Goal: Information Seeking & Learning: Learn about a topic

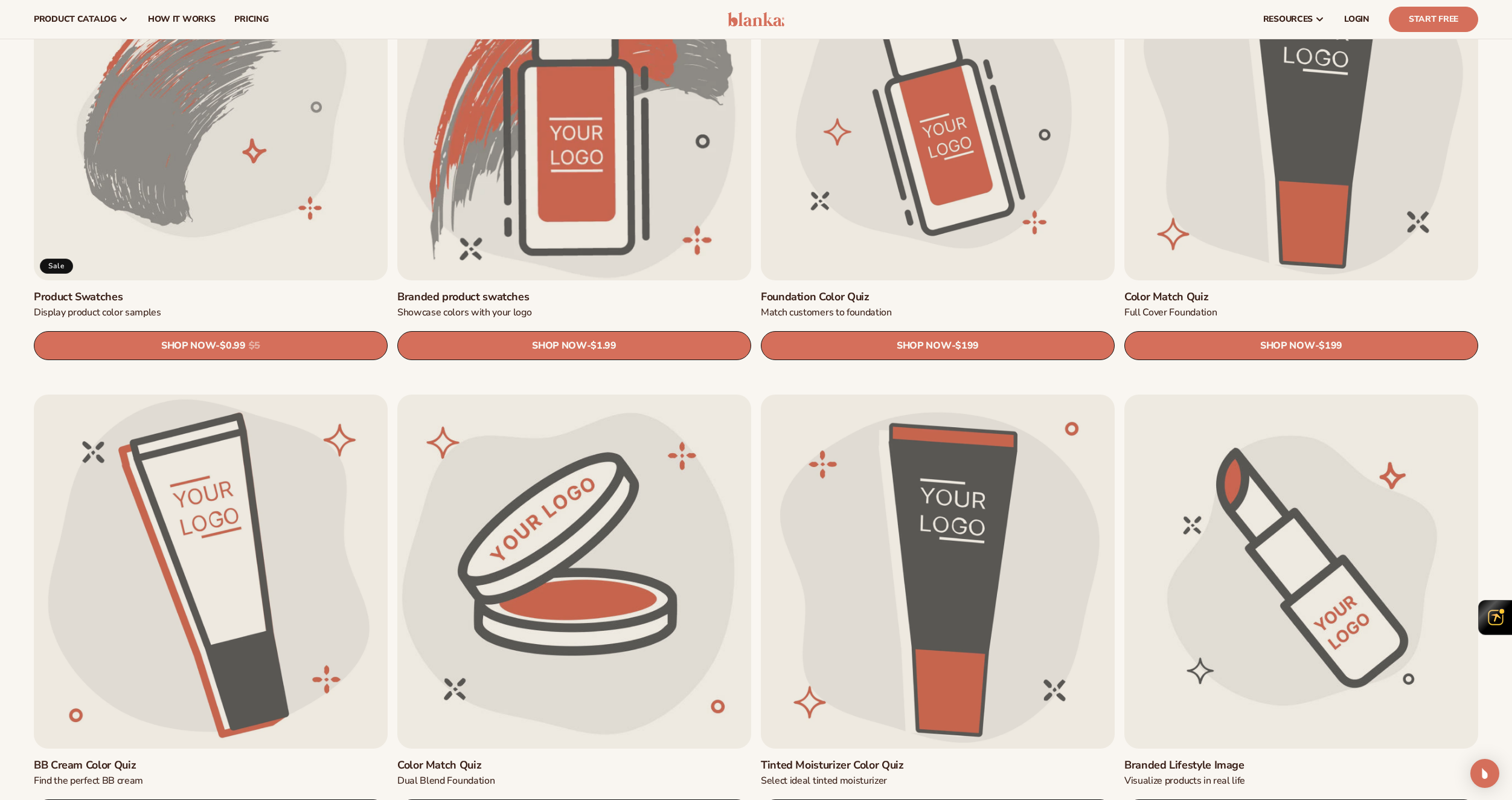
scroll to position [967, 0]
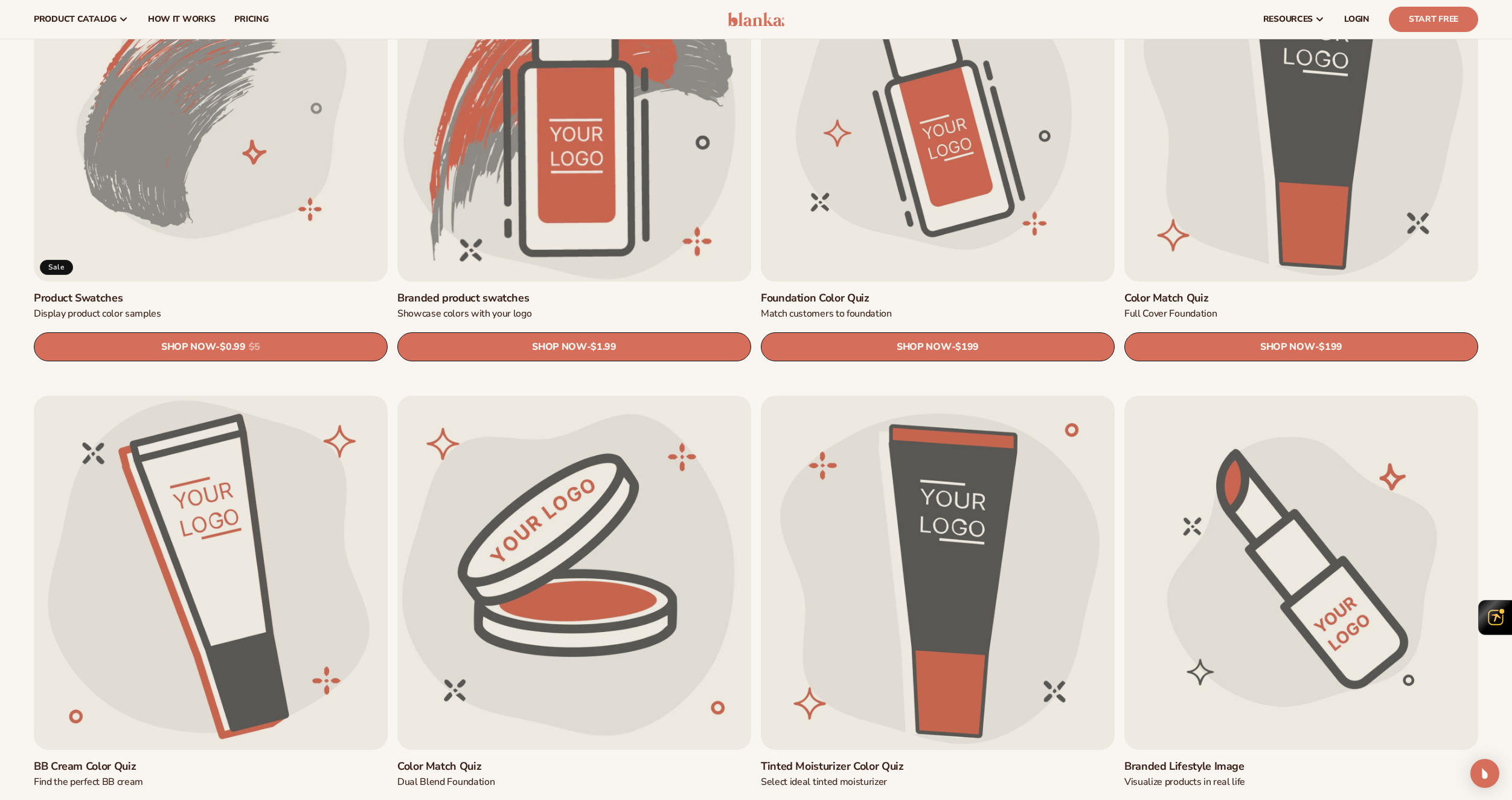
click at [916, 291] on link "Foundation Color Quiz" at bounding box center [938, 298] width 354 height 14
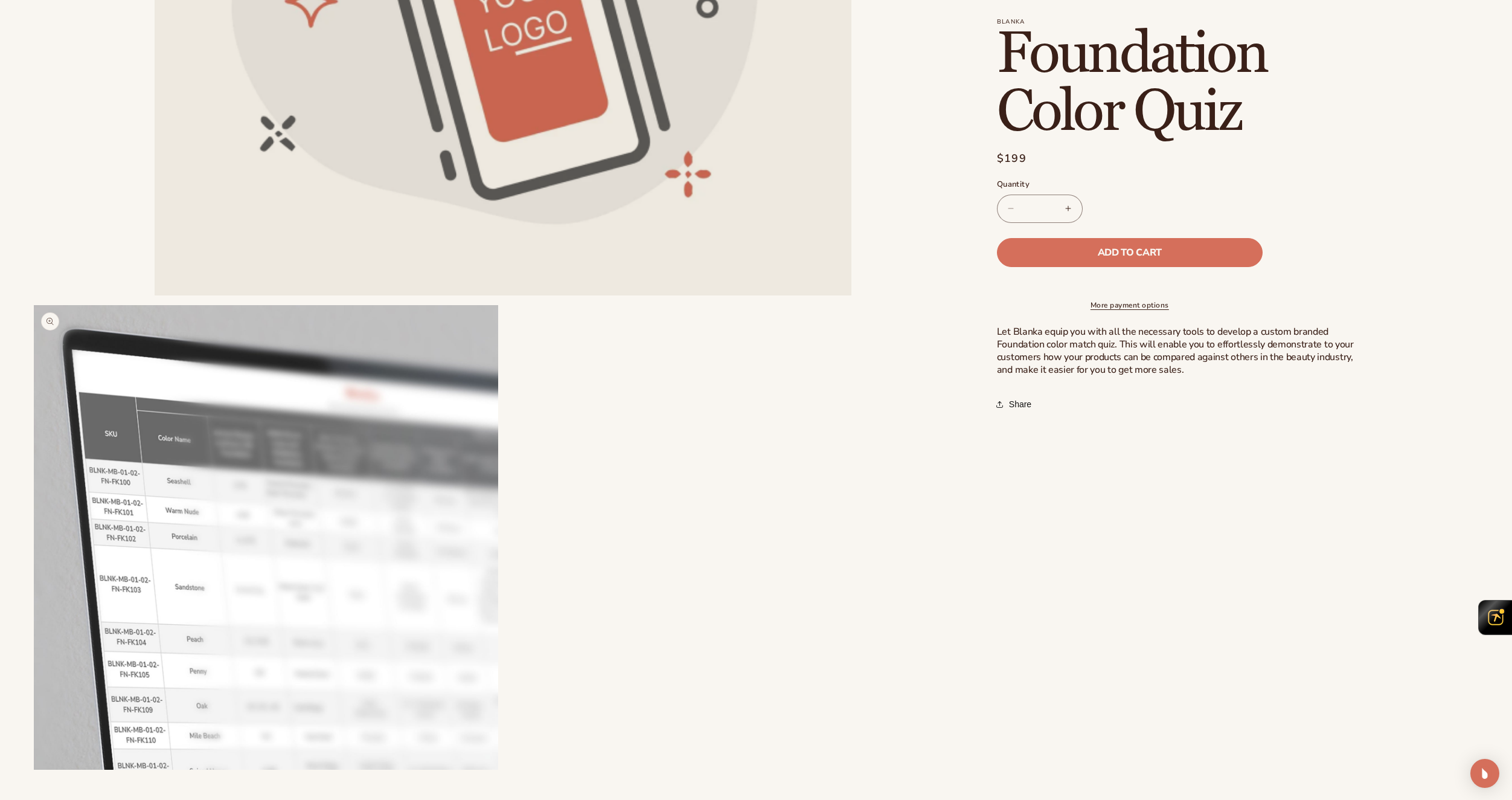
scroll to position [544, 0]
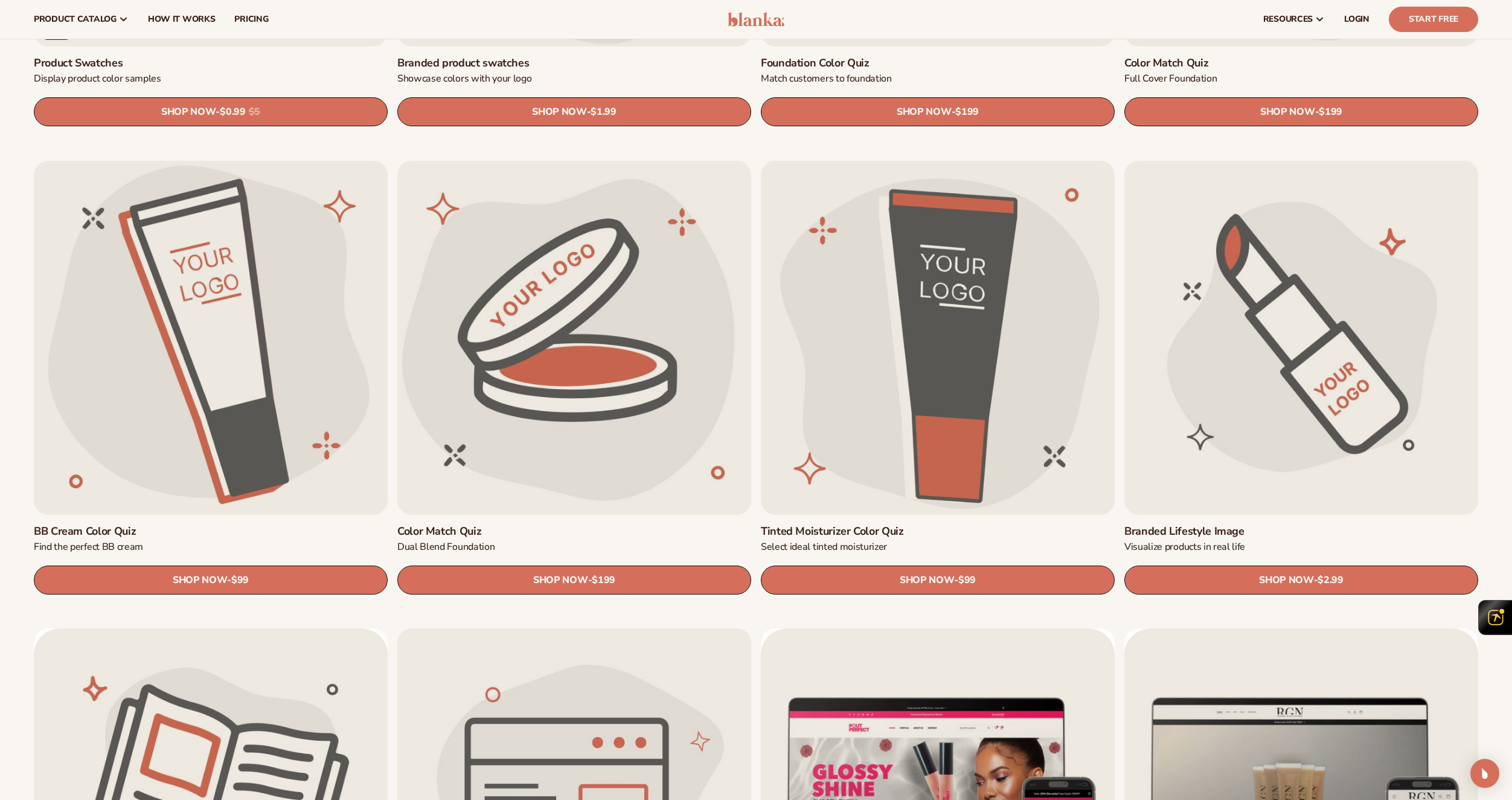
scroll to position [1148, 0]
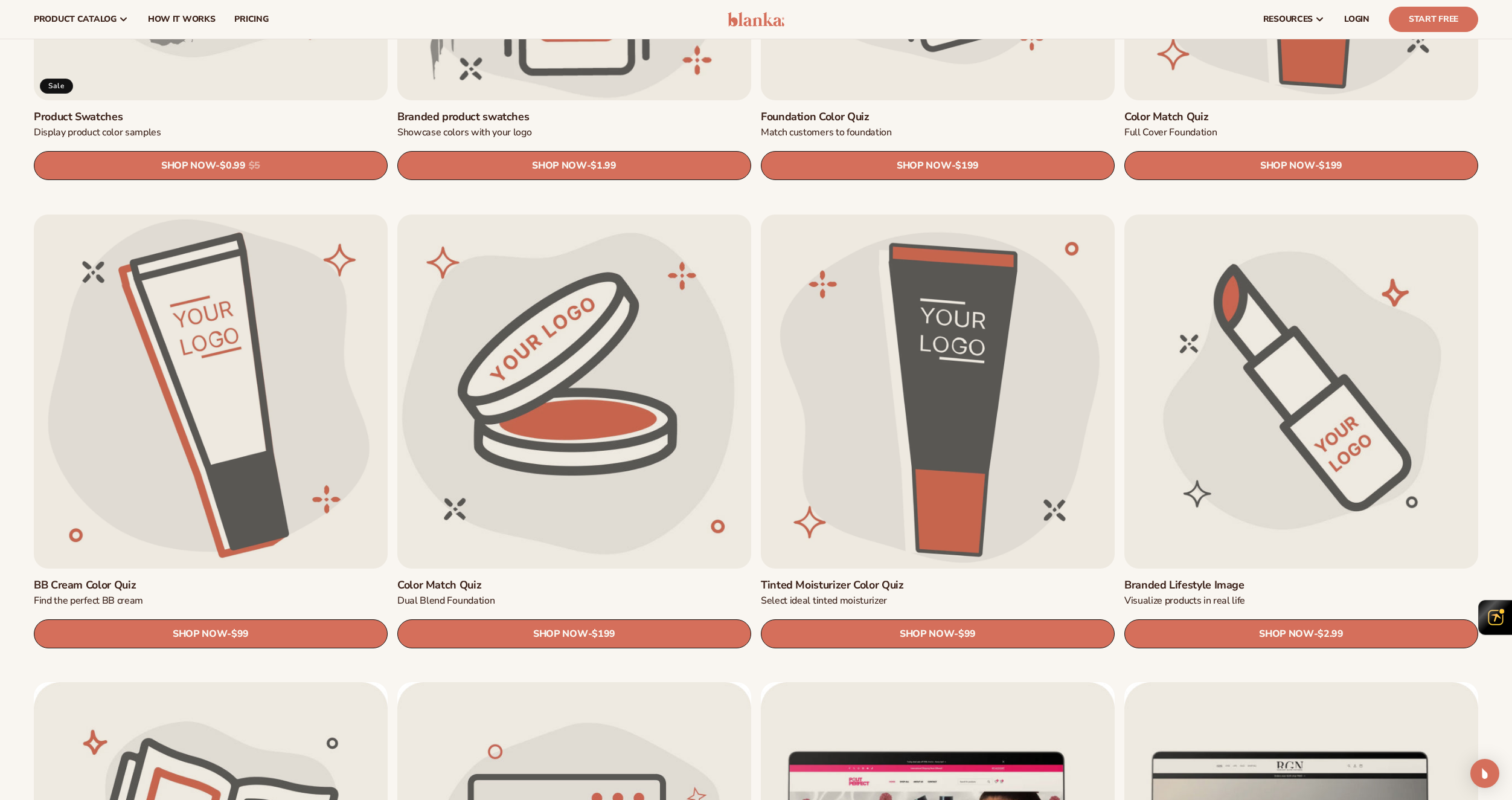
click at [1305, 578] on link "Branded Lifestyle Image" at bounding box center [1301, 585] width 354 height 14
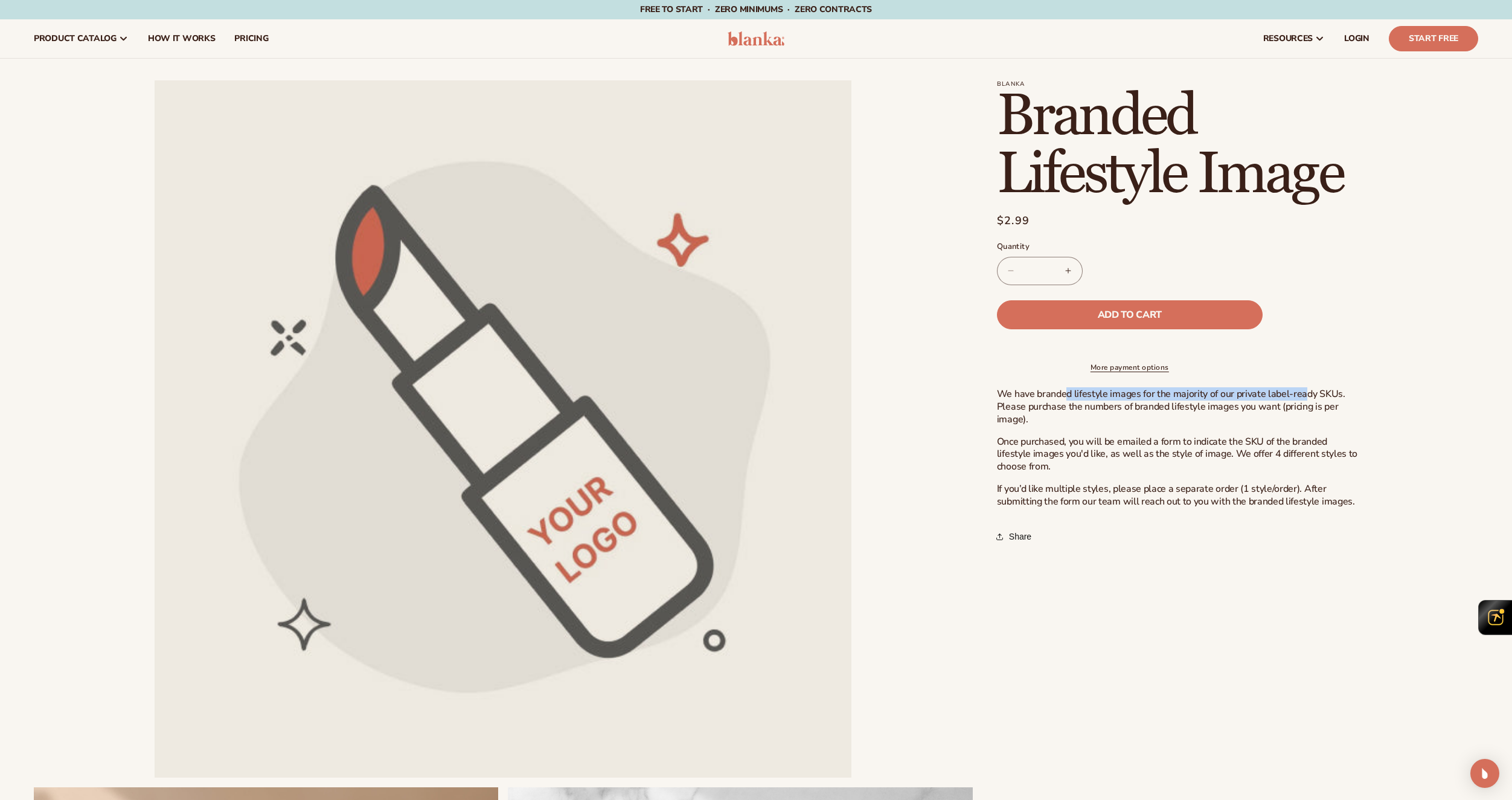
drag, startPoint x: 1081, startPoint y: 405, endPoint x: 1301, endPoint y: 406, distance: 220.0
click at [1301, 406] on p "We have branded lifestyle images for the majority of our private label-ready SK…" at bounding box center [1178, 406] width 363 height 37
click at [1099, 439] on div "We have branded lifestyle images for the majority of our private label-ready SK…" at bounding box center [1178, 447] width 363 height 119
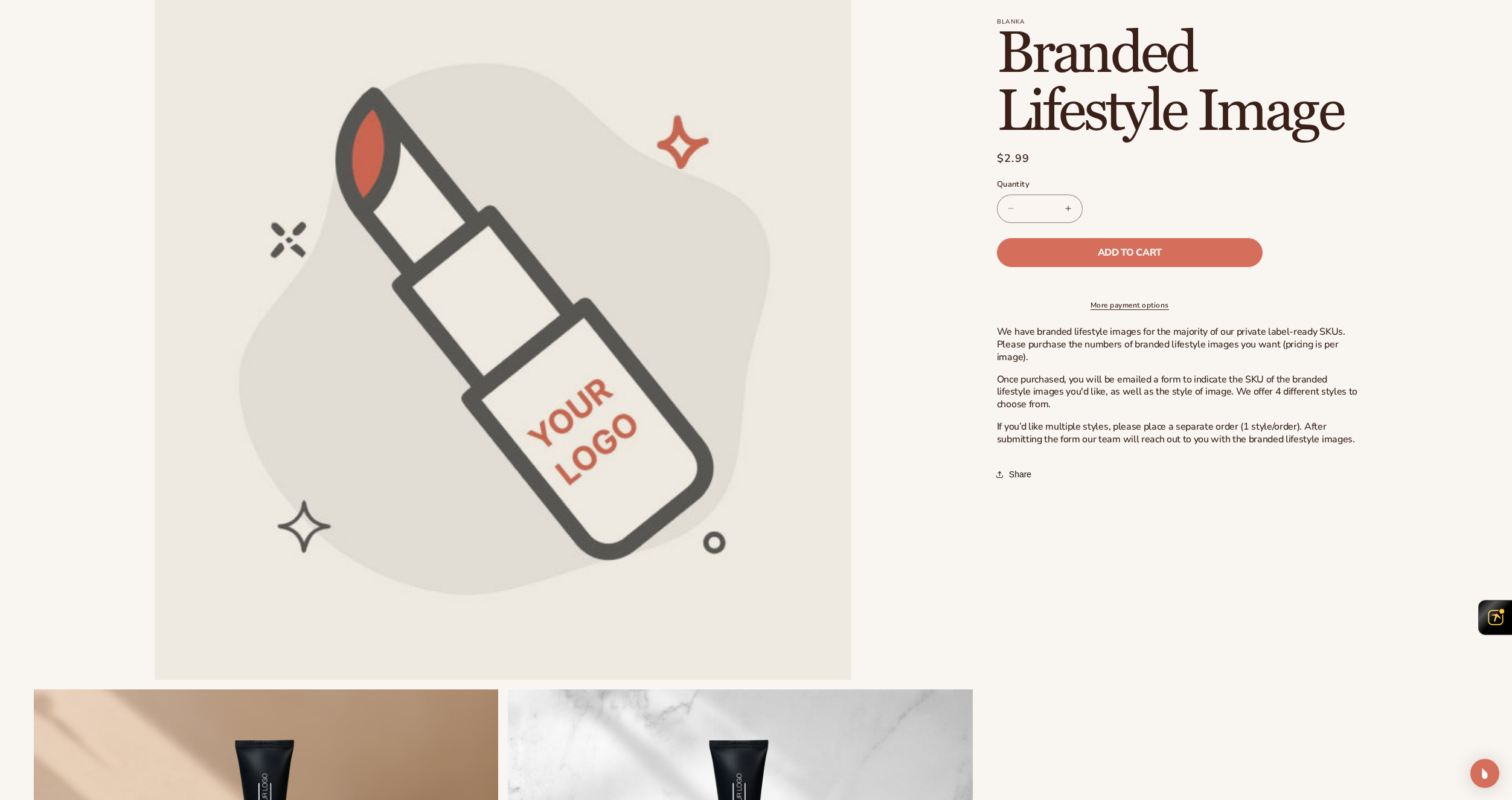
scroll to position [423, 0]
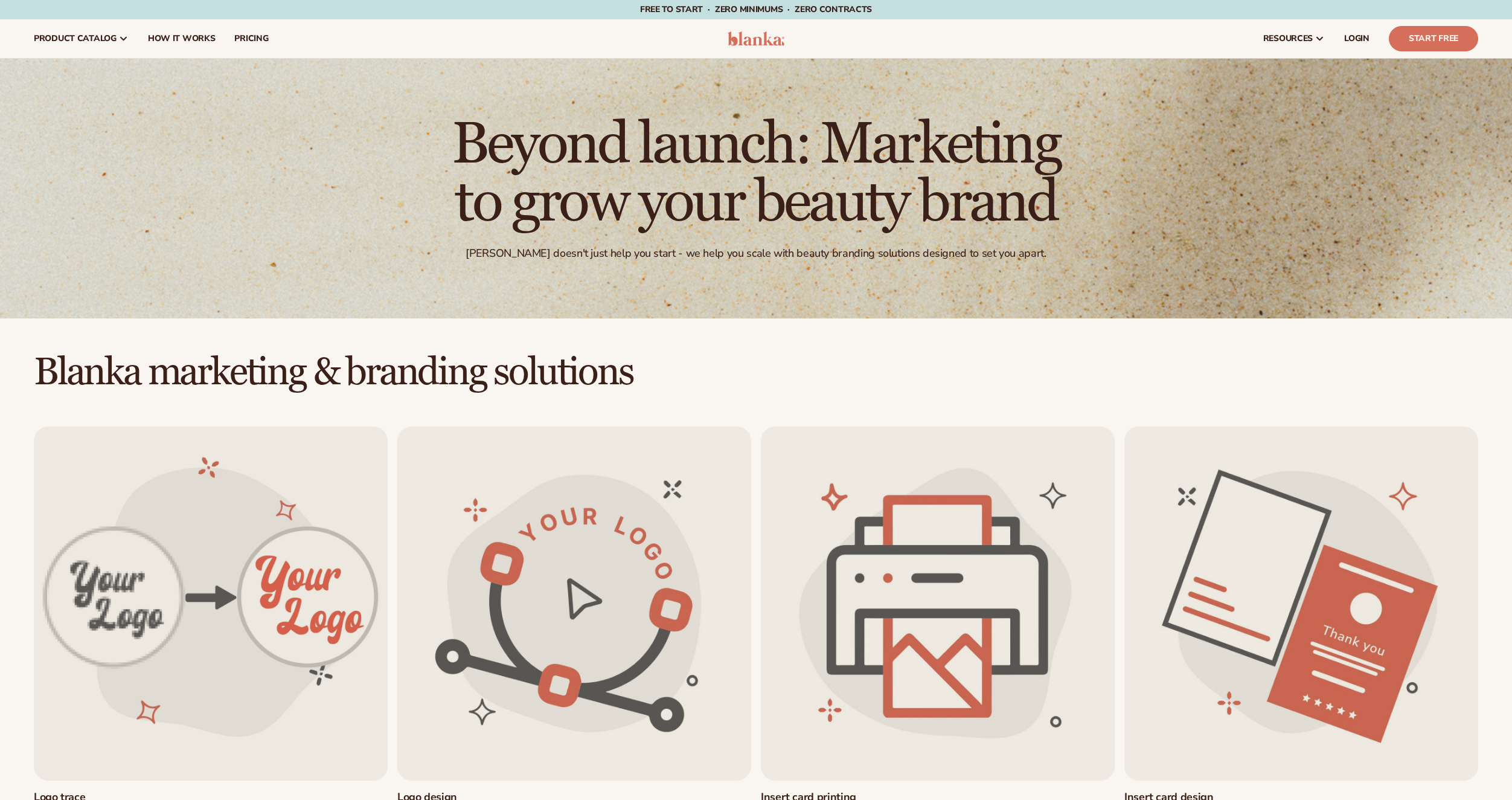
scroll to position [1148, 0]
